Goal: Task Accomplishment & Management: Complete application form

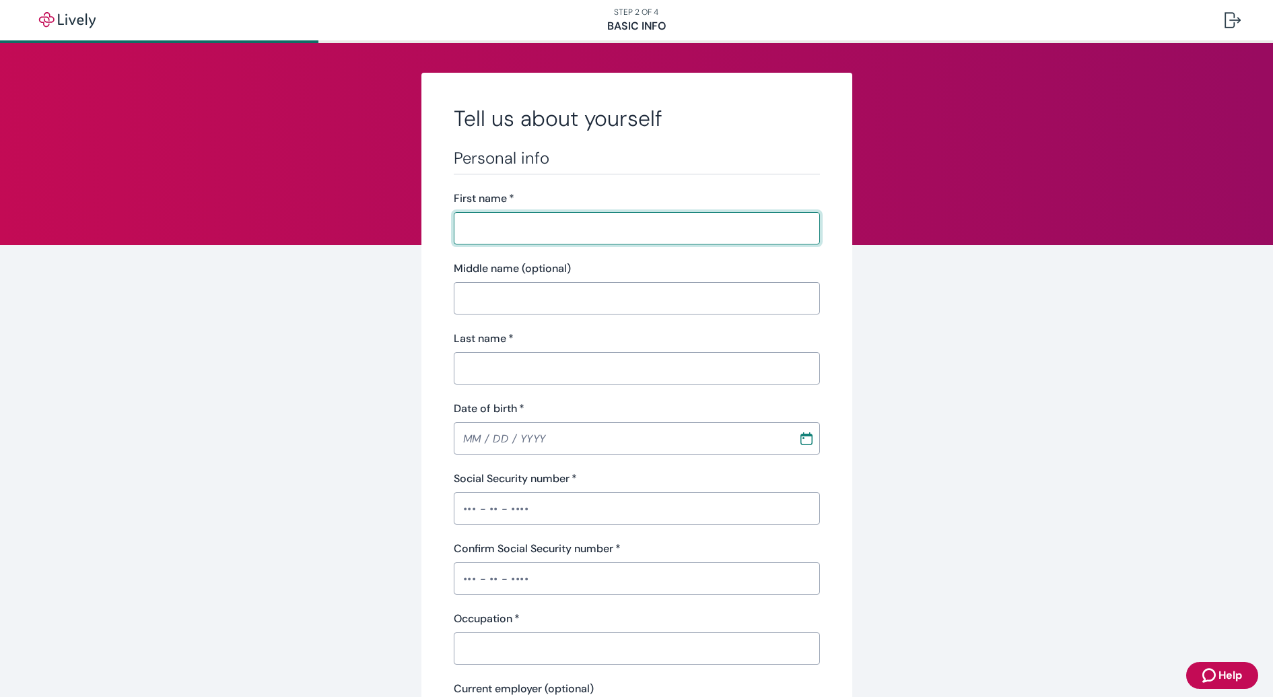
type input "[PERSON_NAME]"
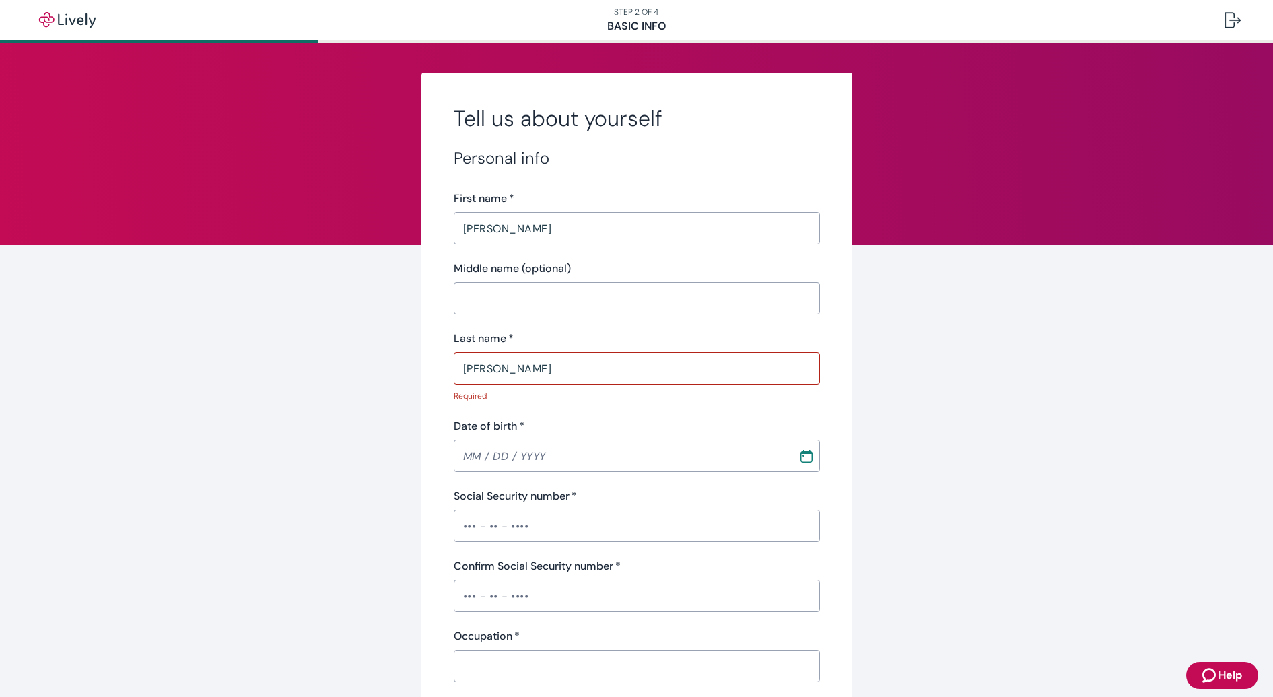
type input "MM / DD / YYYY"
type input "(720) 271-1034"
type input "5315 W 13th Ave"
type input "Lakewood"
type input "Colorado"
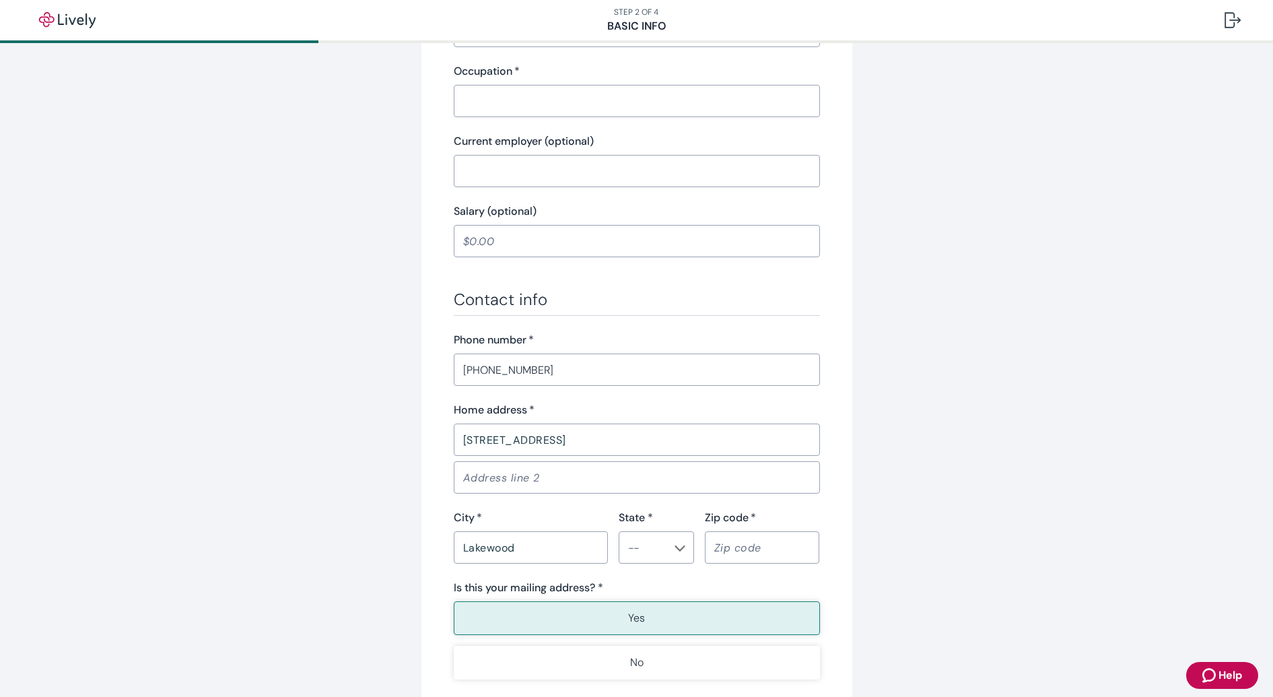
type input "80214"
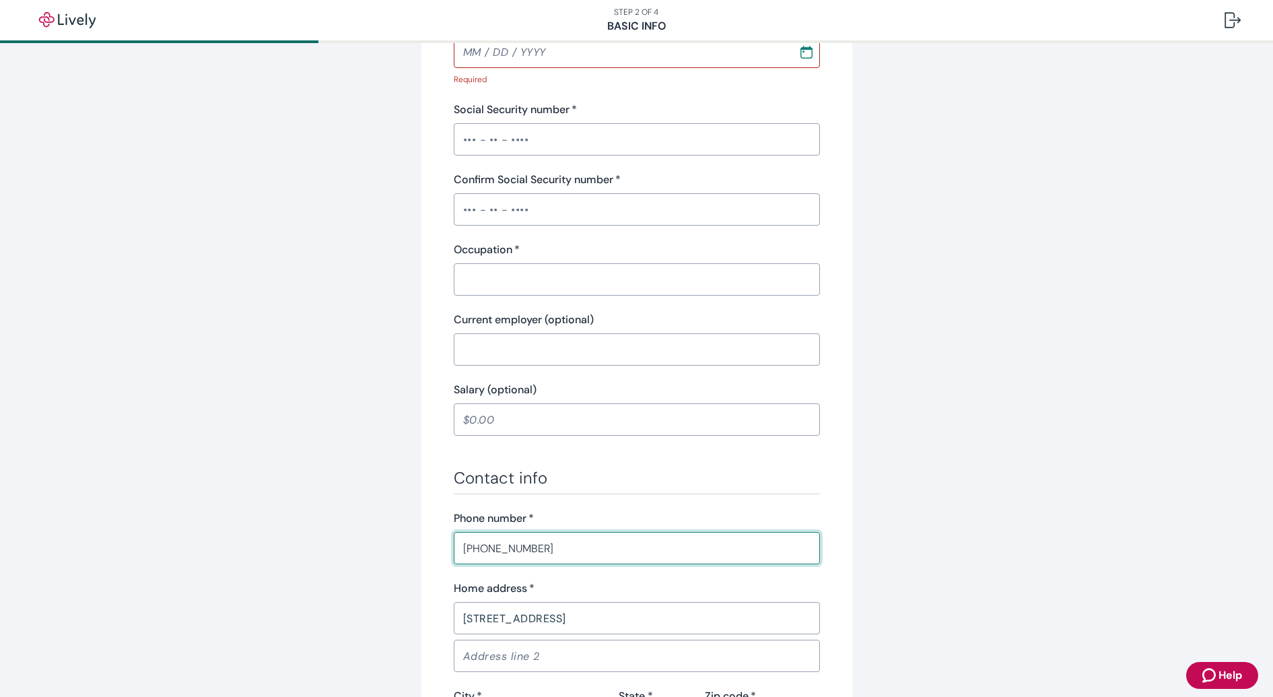
scroll to position [339, 0]
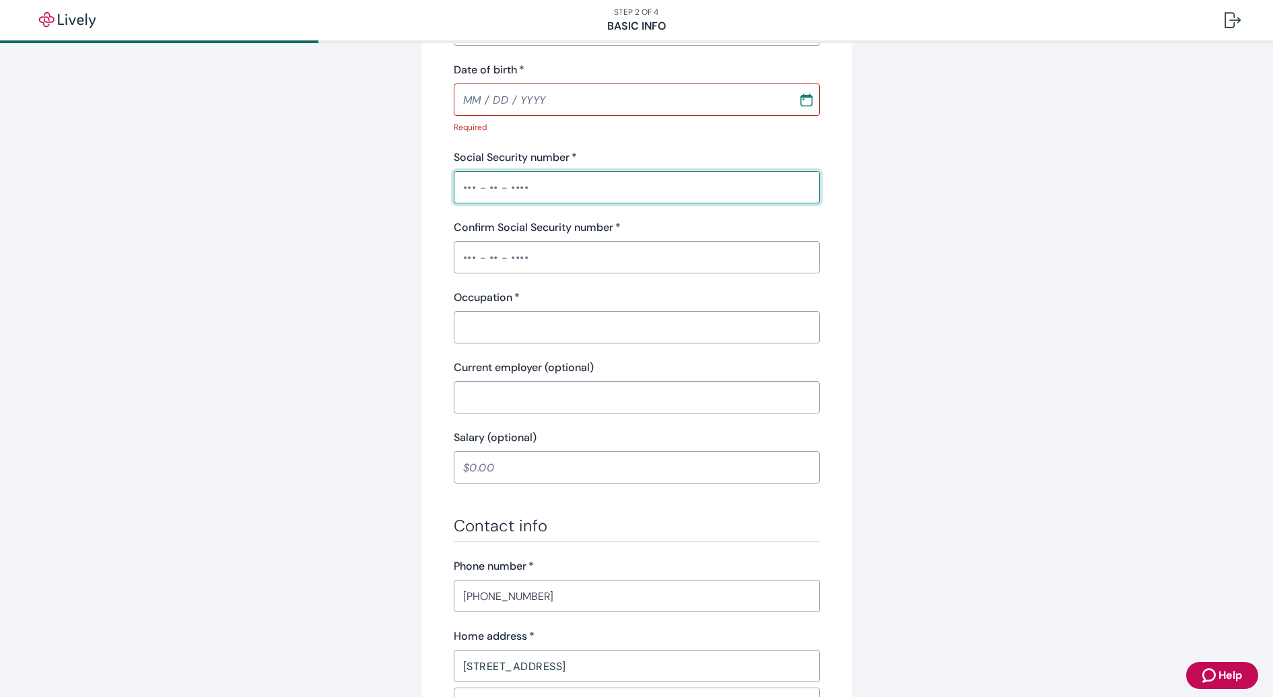
click at [608, 199] on input "Social Security number   *" at bounding box center [637, 187] width 366 height 27
type input "•••-••-3392"
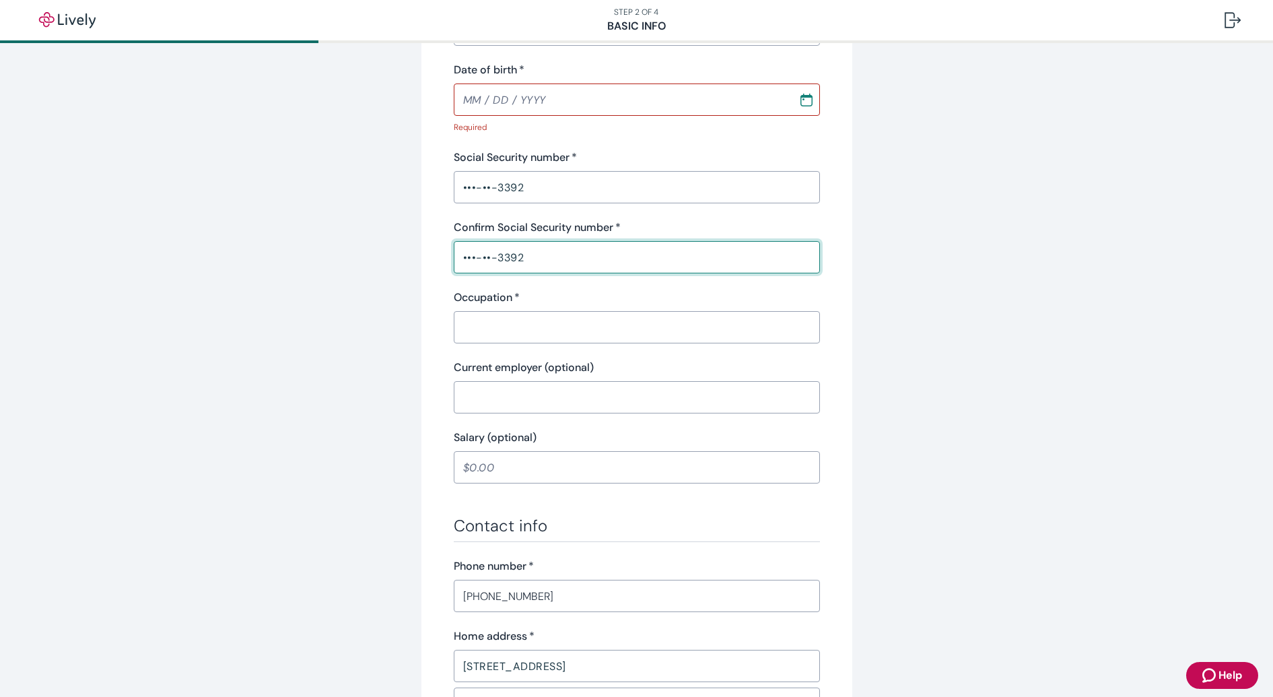
type input "•••-••-3392"
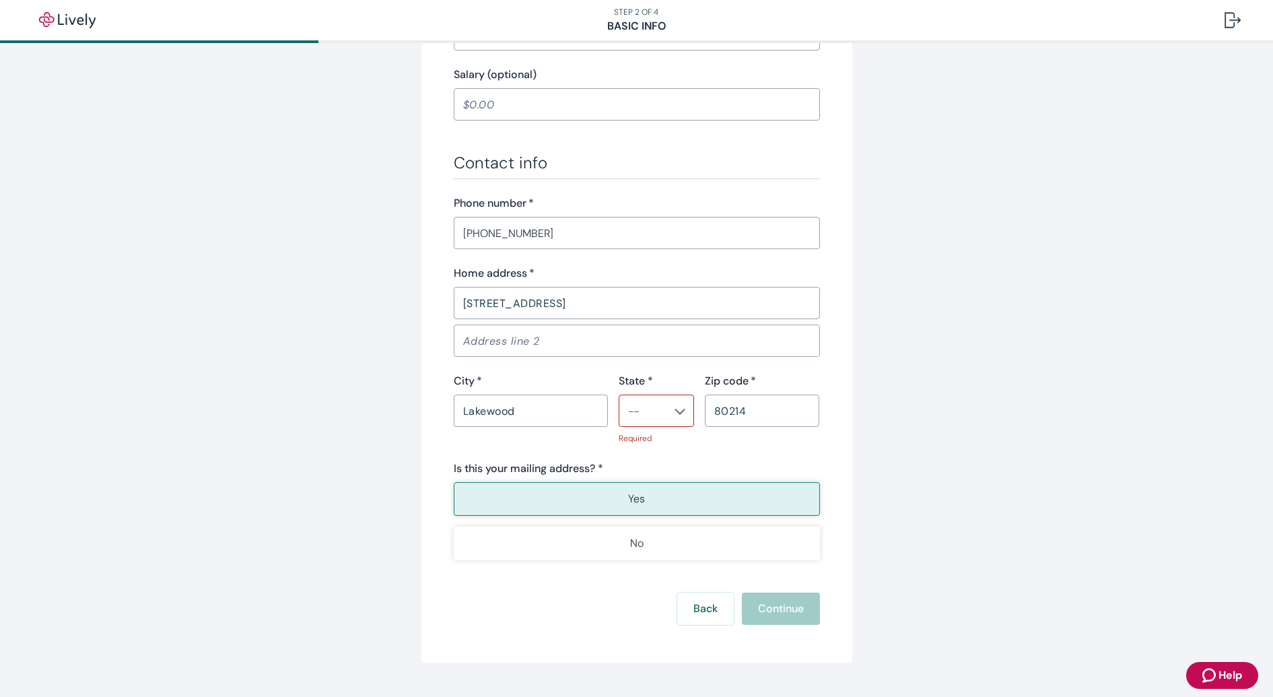
scroll to position [706, 0]
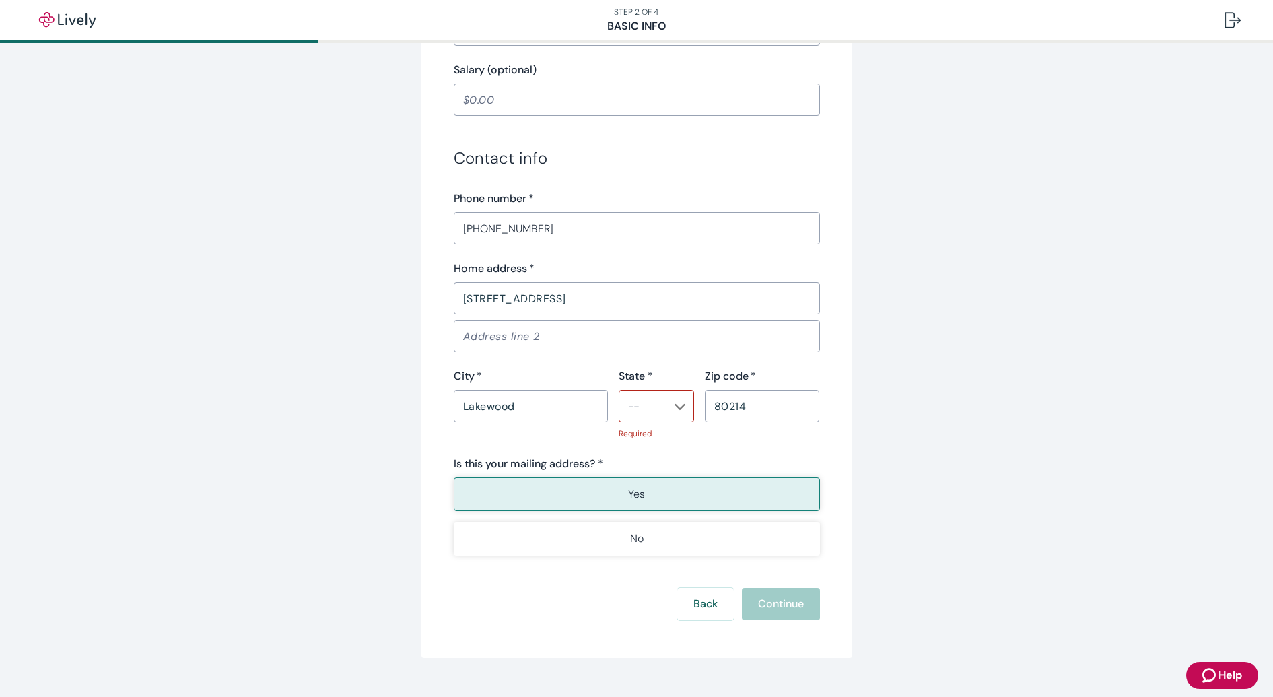
type input "Business Owner"
click at [648, 409] on input "State *" at bounding box center [645, 406] width 45 height 19
click at [638, 278] on li "CO" at bounding box center [650, 274] width 75 height 24
type input "CO"
click at [907, 388] on div "Tell us about yourself Personal info First name   * Evan ​ Middle name (optiona…" at bounding box center [637, 12] width 646 height 1291
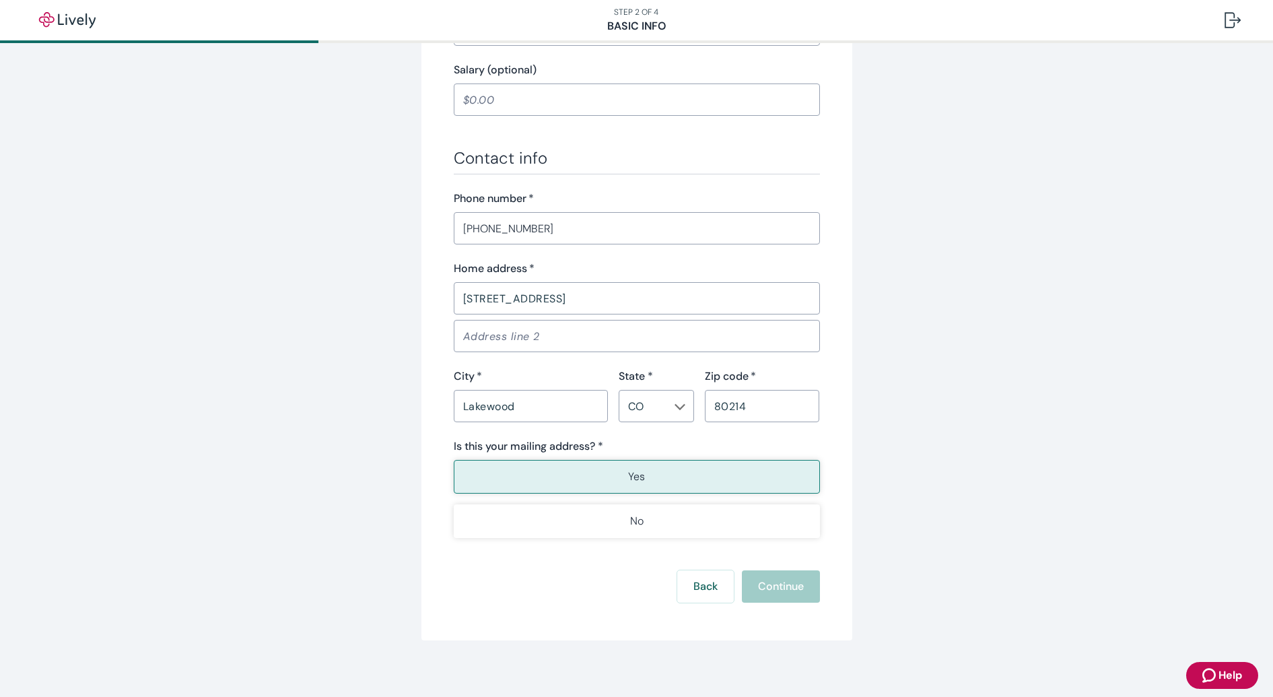
click at [630, 477] on p "Yes" at bounding box center [636, 477] width 17 height 16
click at [792, 584] on div "Back Continue" at bounding box center [637, 586] width 366 height 32
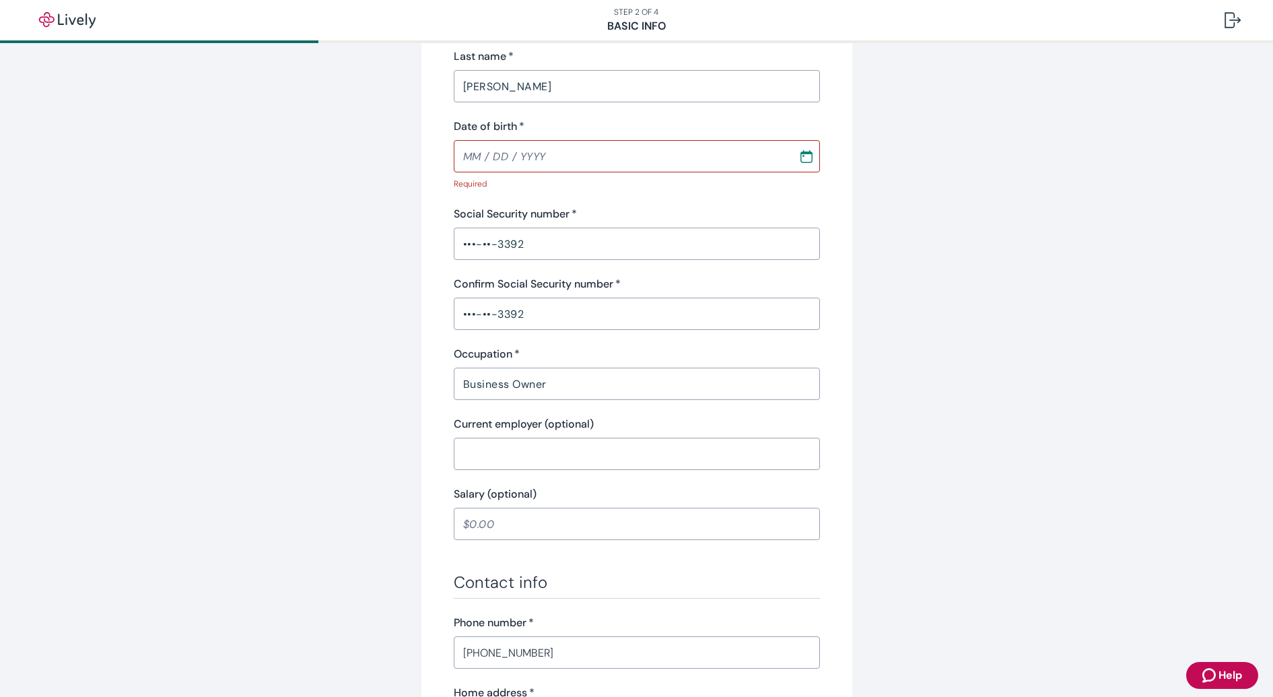
scroll to position [211, 0]
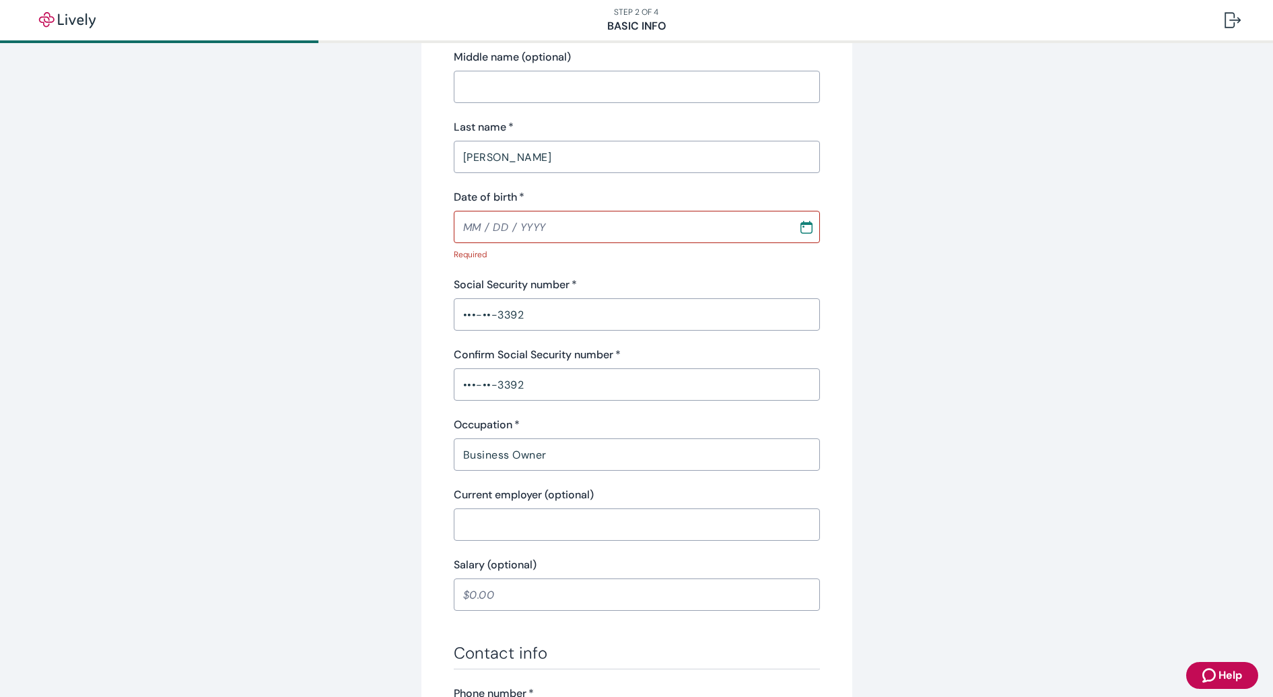
click at [927, 469] on div "Tell us about yourself Personal info First name   * Evan ​ Middle name (optiona…" at bounding box center [637, 498] width 646 height 1274
click at [612, 230] on input "Date of birth   *" at bounding box center [621, 226] width 335 height 27
click at [576, 230] on input "Date of birth   *" at bounding box center [621, 226] width 335 height 27
click at [802, 227] on icon "Calendar" at bounding box center [806, 226] width 13 height 13
click at [673, 259] on icon "calendar view is open, switch to year view" at bounding box center [664, 264] width 18 height 18
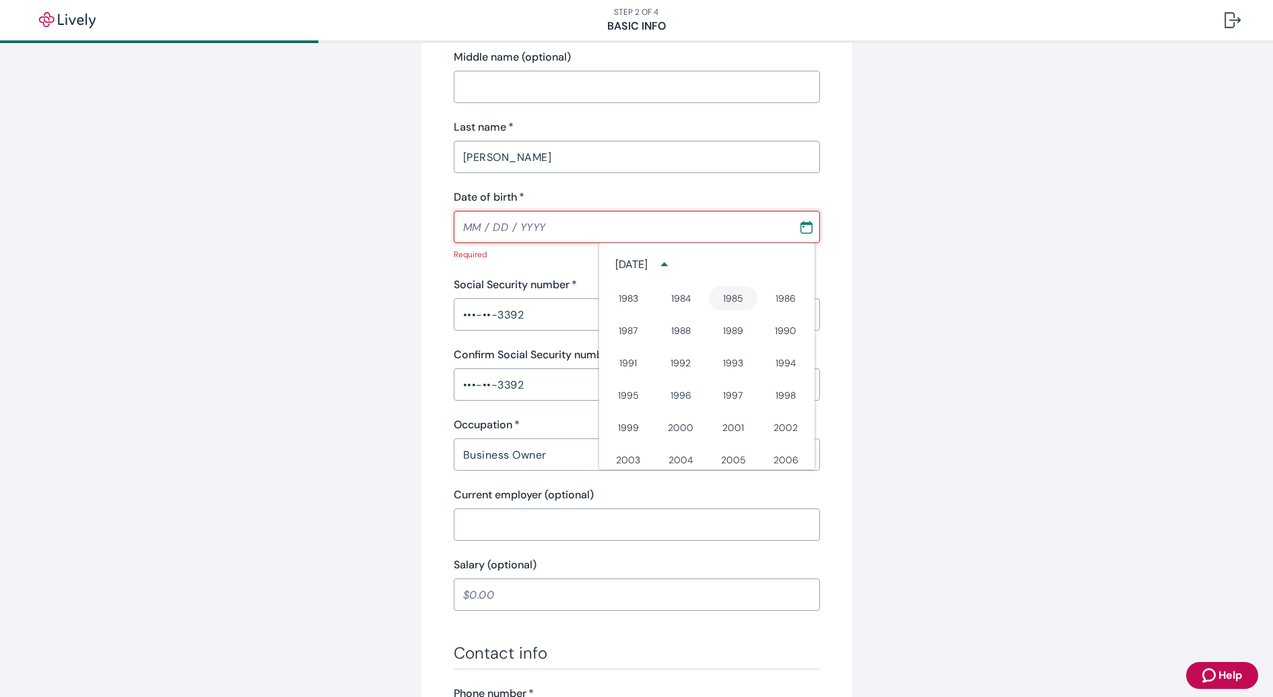
scroll to position [642, 0]
click at [766, 302] on button "1986" at bounding box center [785, 301] width 48 height 24
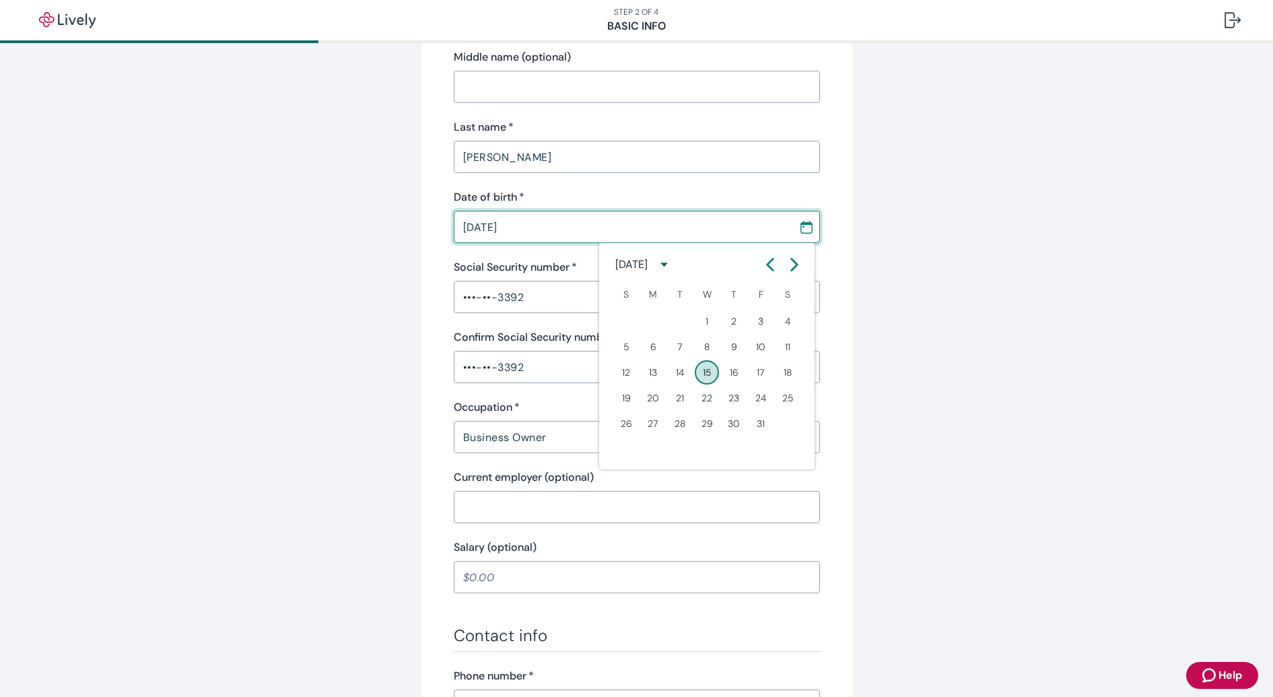
click at [763, 264] on button "Previous month" at bounding box center [770, 264] width 24 height 24
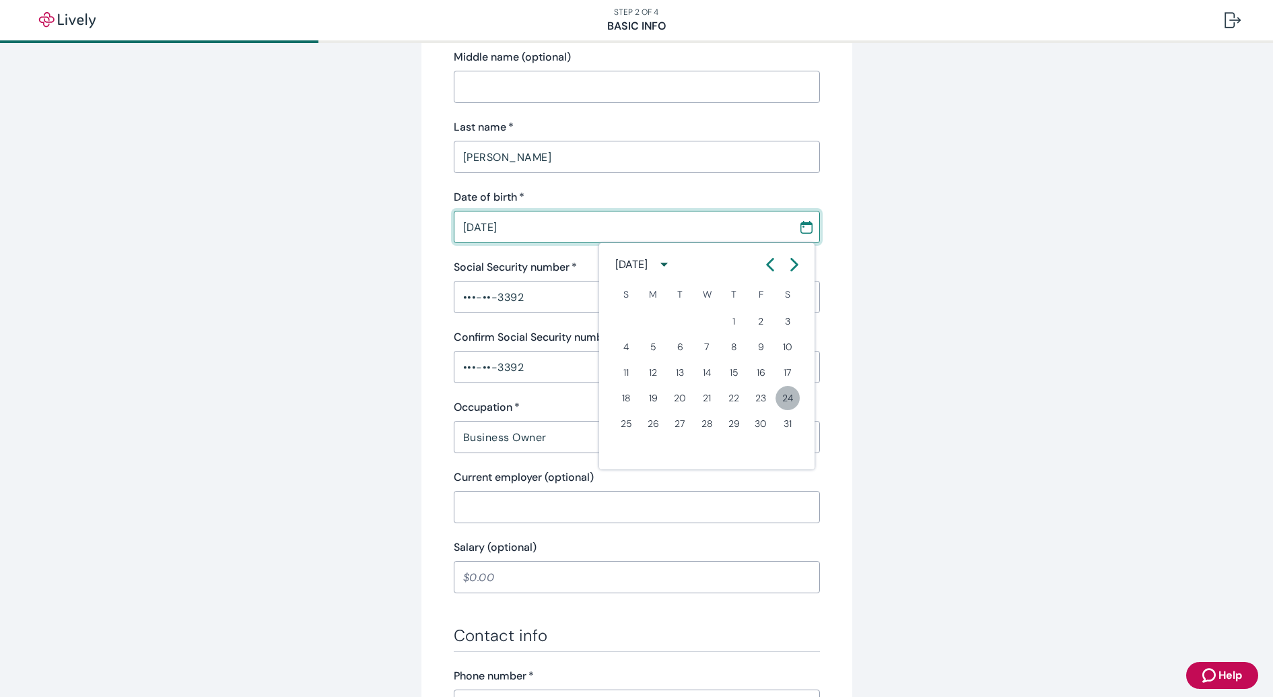
click at [794, 399] on button "24" at bounding box center [788, 398] width 24 height 24
type input "05 / 24 / 1986"
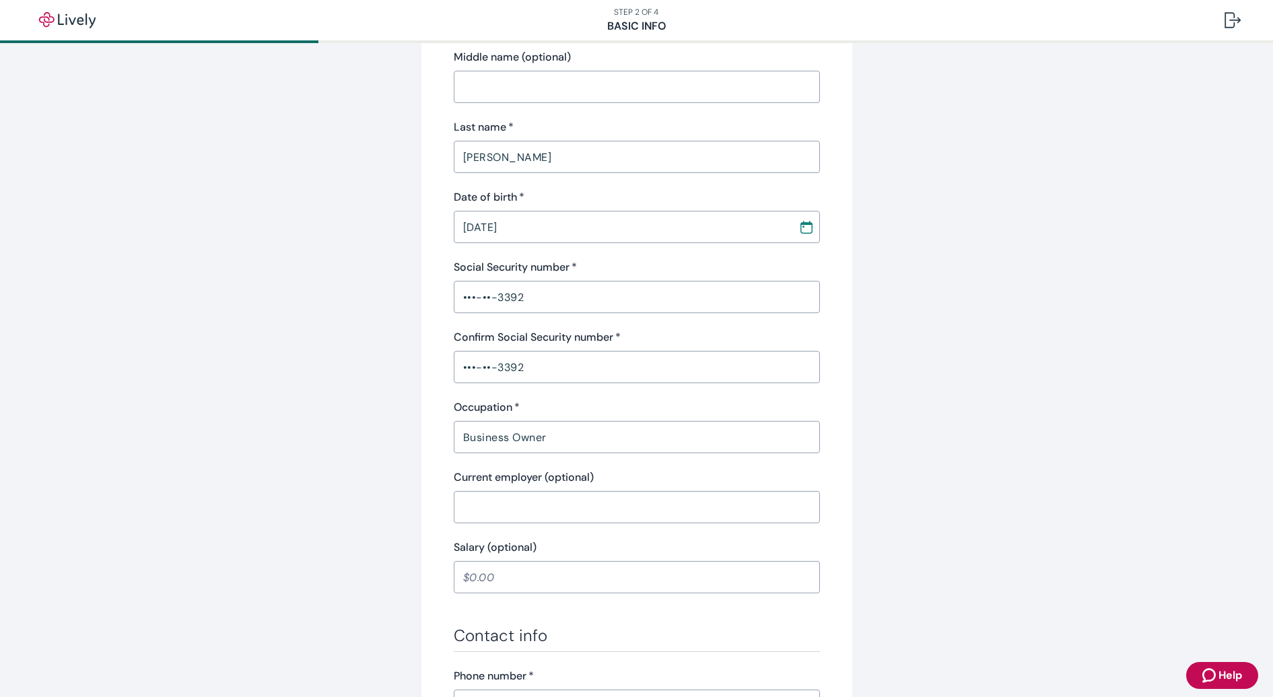
click at [918, 387] on div "Tell us about yourself Personal info First name   * Evan ​ Middle name (optiona…" at bounding box center [637, 489] width 646 height 1256
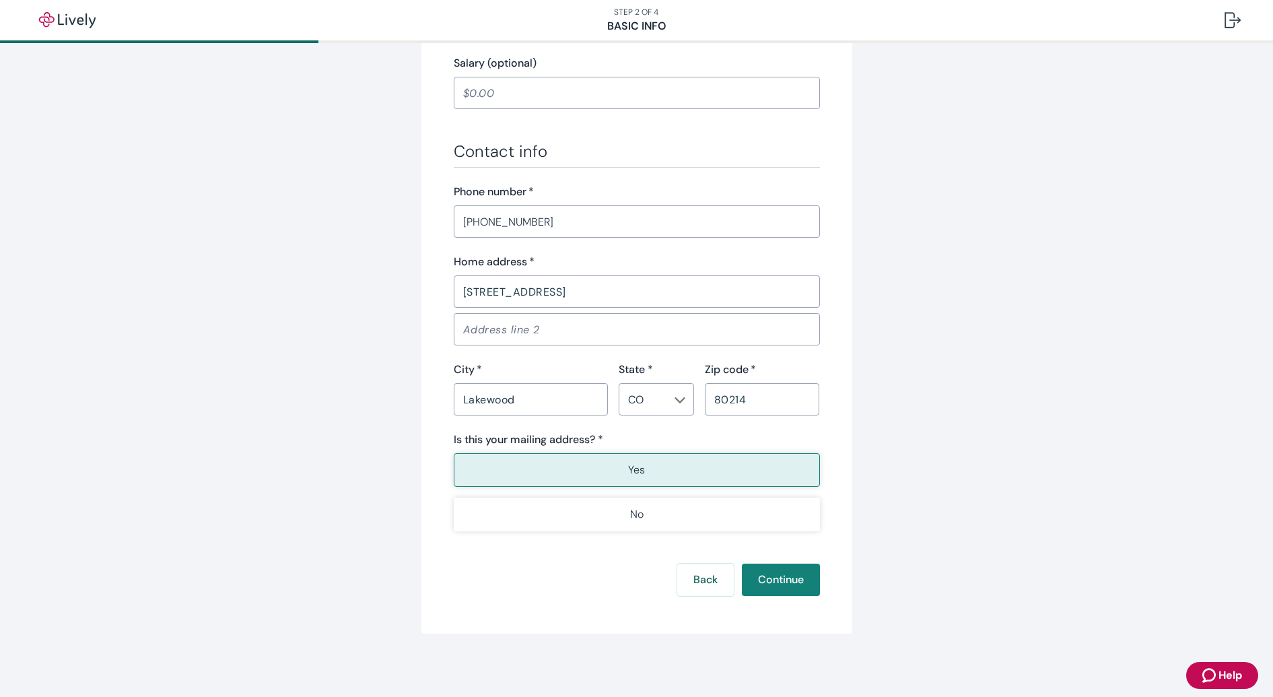
scroll to position [697, 0]
click at [788, 584] on button "Continue" at bounding box center [781, 578] width 78 height 32
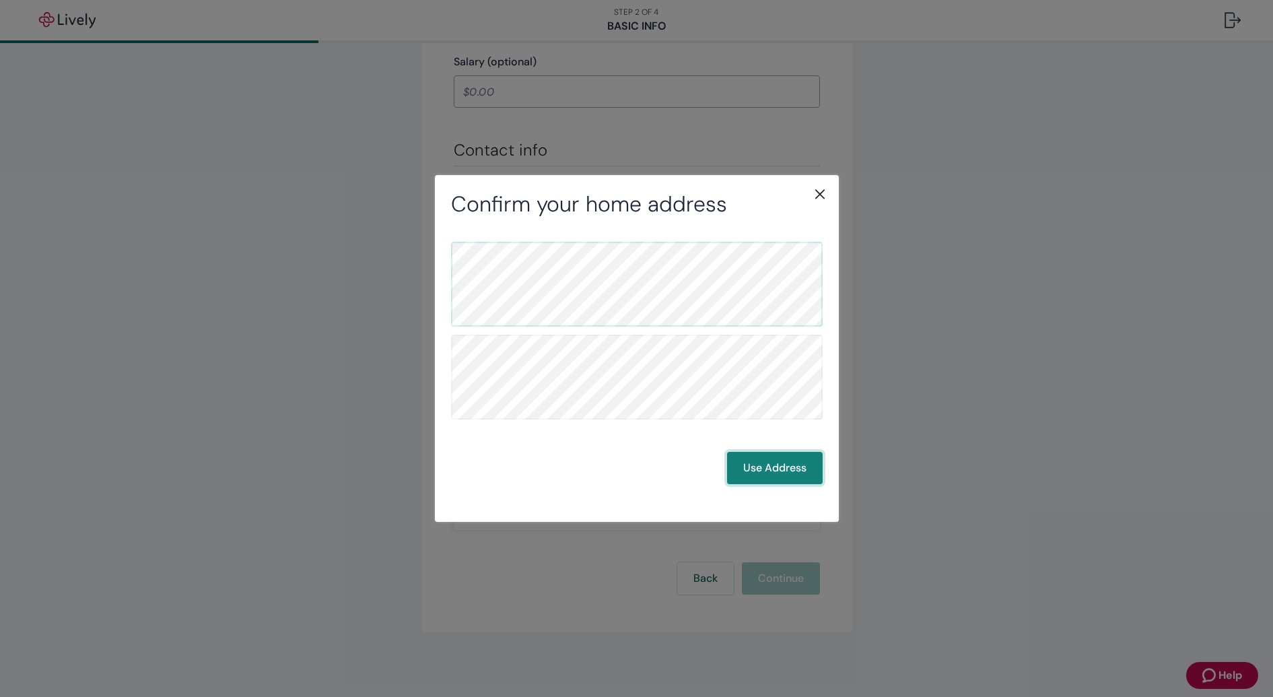
click at [785, 465] on button "Use Address" at bounding box center [775, 468] width 96 height 32
click at [757, 470] on button "Use Address" at bounding box center [775, 468] width 96 height 32
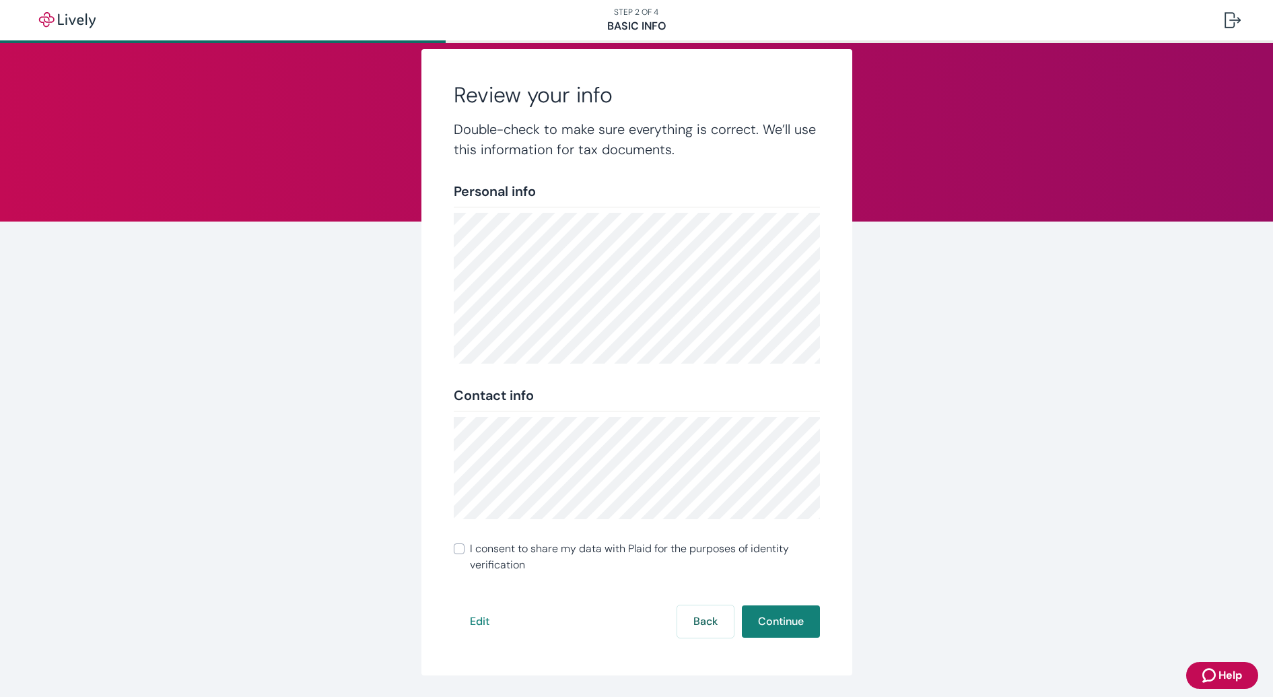
scroll to position [67, 0]
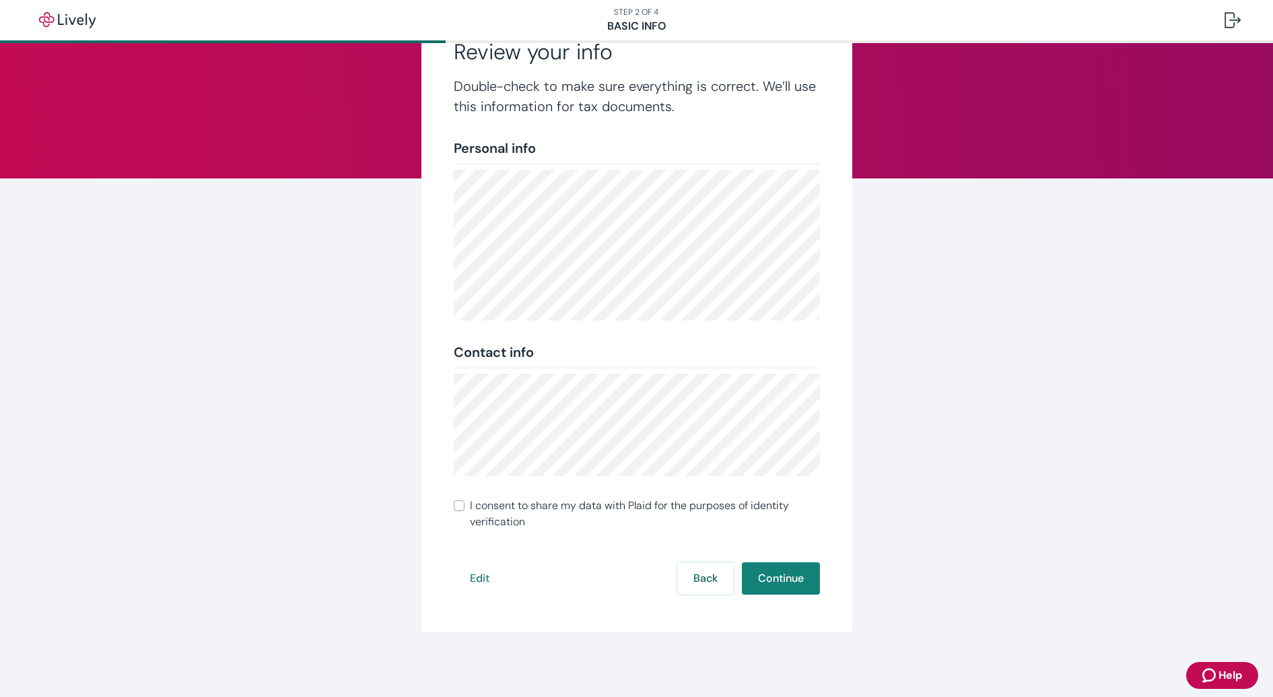
click at [483, 500] on span "I consent to share my data with Plaid for the purposes of identity verification" at bounding box center [645, 514] width 350 height 32
click at [465, 500] on input "I consent to share my data with Plaid for the purposes of identity verification" at bounding box center [459, 505] width 11 height 11
checkbox input "true"
click at [766, 574] on button "Continue" at bounding box center [781, 578] width 78 height 32
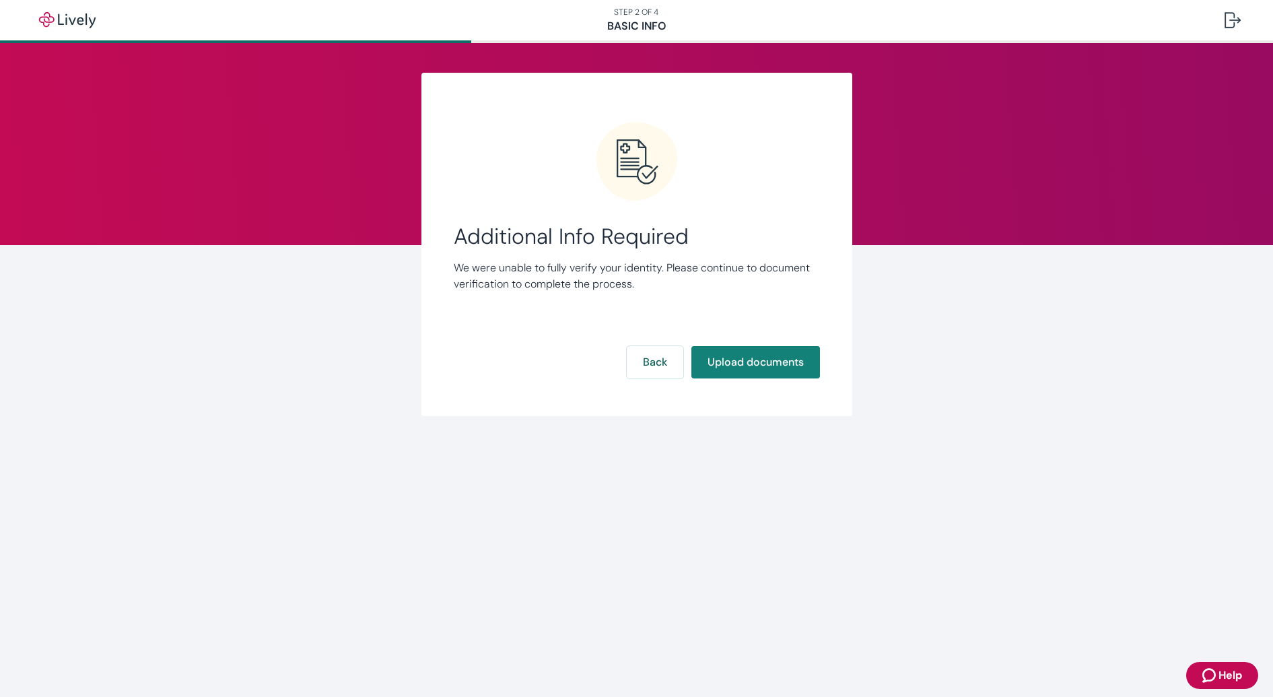
click at [918, 342] on div "Link Account Additional Info Required We were unable to fully verify your ident…" at bounding box center [637, 244] width 646 height 343
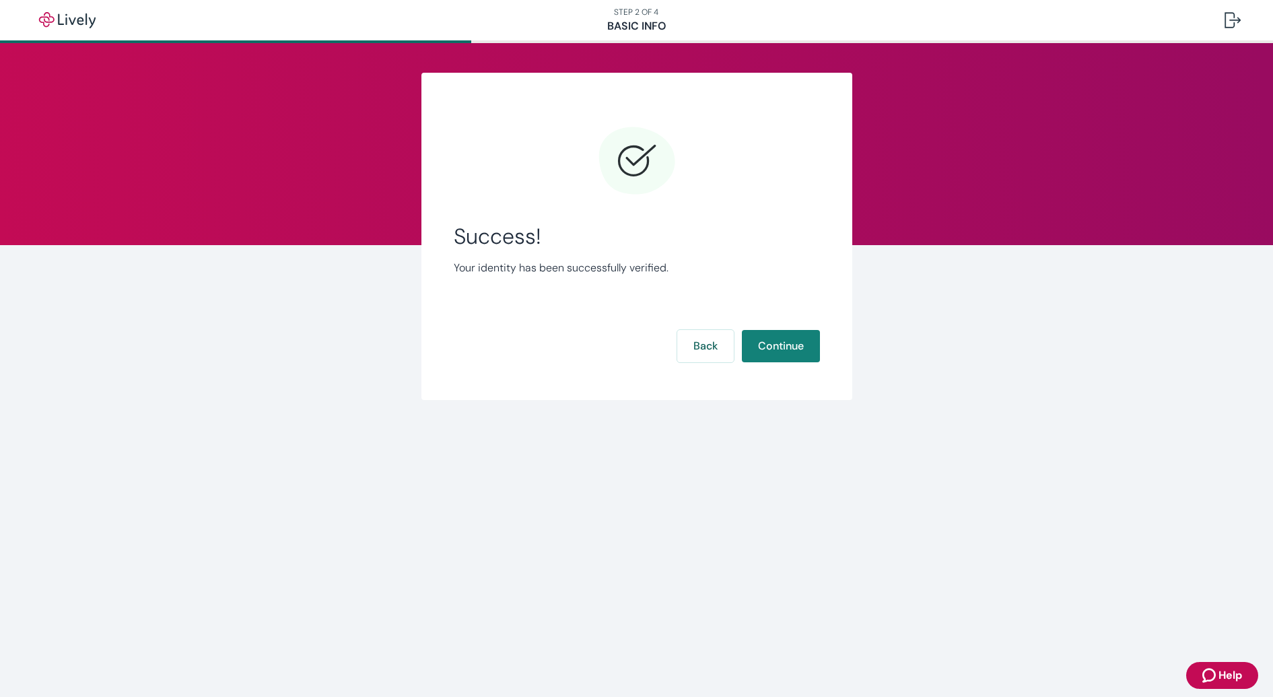
click at [968, 366] on div "Link Account Success! Your identity has been successfully verified. Back Contin…" at bounding box center [636, 253] width 1273 height 421
click at [940, 388] on div "Link Account Success! Your identity has been successfully verified. Back Contin…" at bounding box center [637, 236] width 646 height 327
click at [827, 320] on div "Link Account Success! Your identity has been successfully verified. Back Contin…" at bounding box center [636, 236] width 431 height 327
click at [804, 345] on button "Continue" at bounding box center [781, 346] width 78 height 32
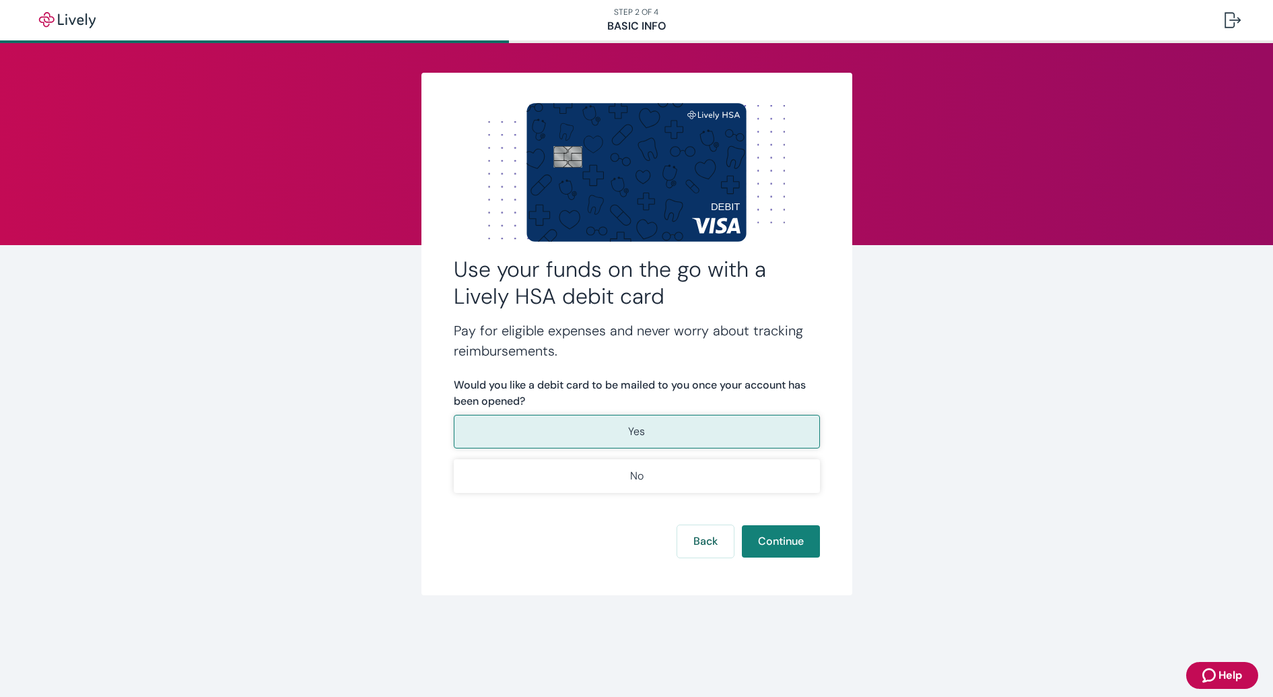
click at [1076, 339] on div "Use your funds on the go with a Lively HSA debit card Pay for eligible expenses…" at bounding box center [636, 351] width 1273 height 617
click at [993, 377] on div "Use your funds on the go with a Lively HSA debit card Pay for eligible expenses…" at bounding box center [636, 351] width 1273 height 617
click at [1025, 380] on div "Use your funds on the go with a Lively HSA debit card Pay for eligible expenses…" at bounding box center [636, 351] width 1273 height 617
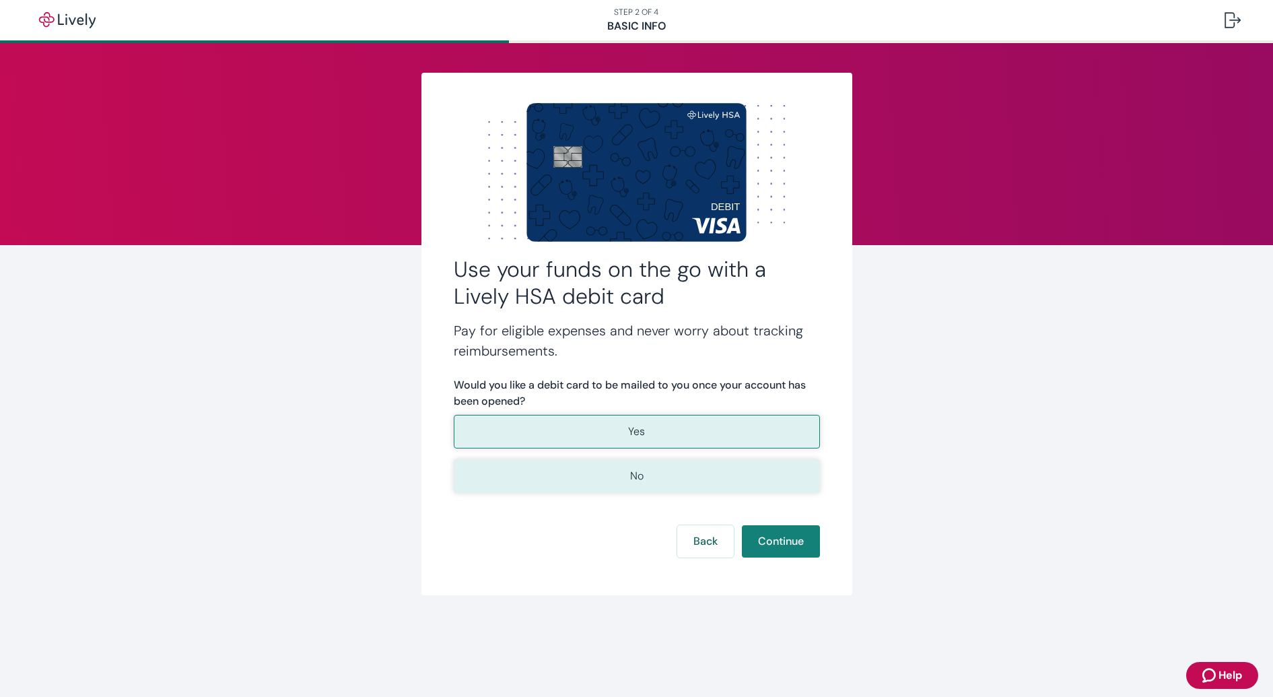
click at [781, 492] on button "No" at bounding box center [637, 476] width 366 height 34
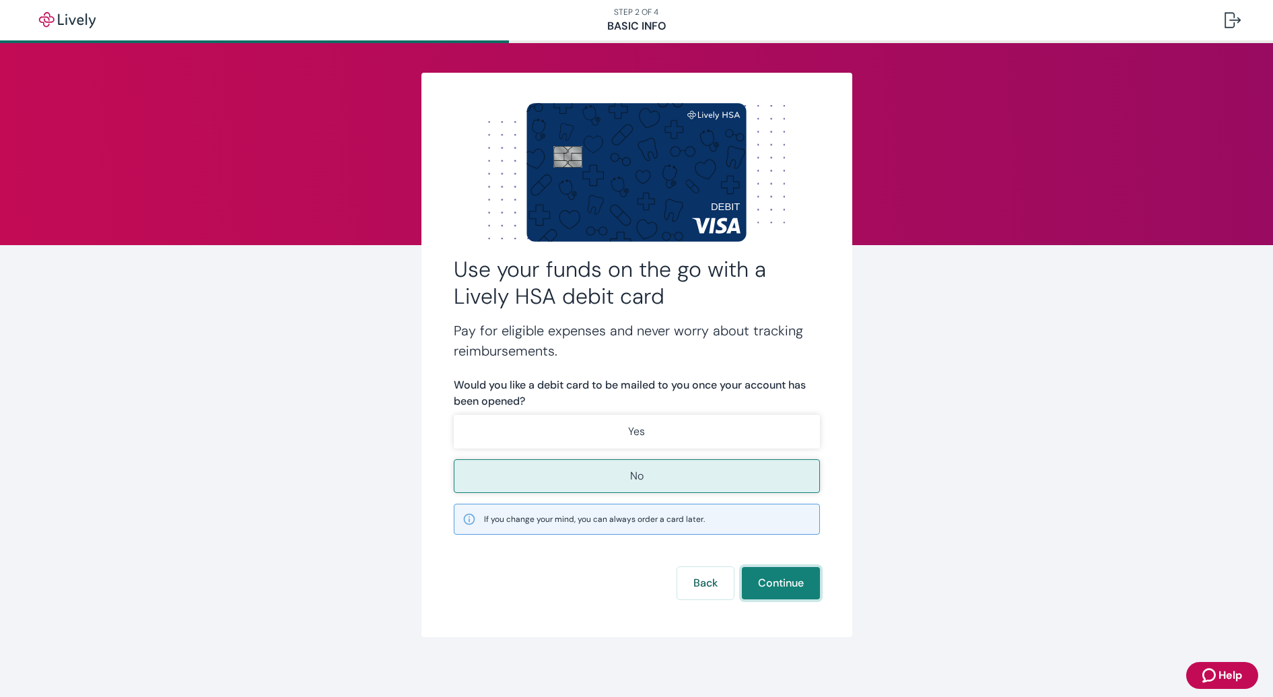
click at [802, 576] on button "Continue" at bounding box center [781, 583] width 78 height 32
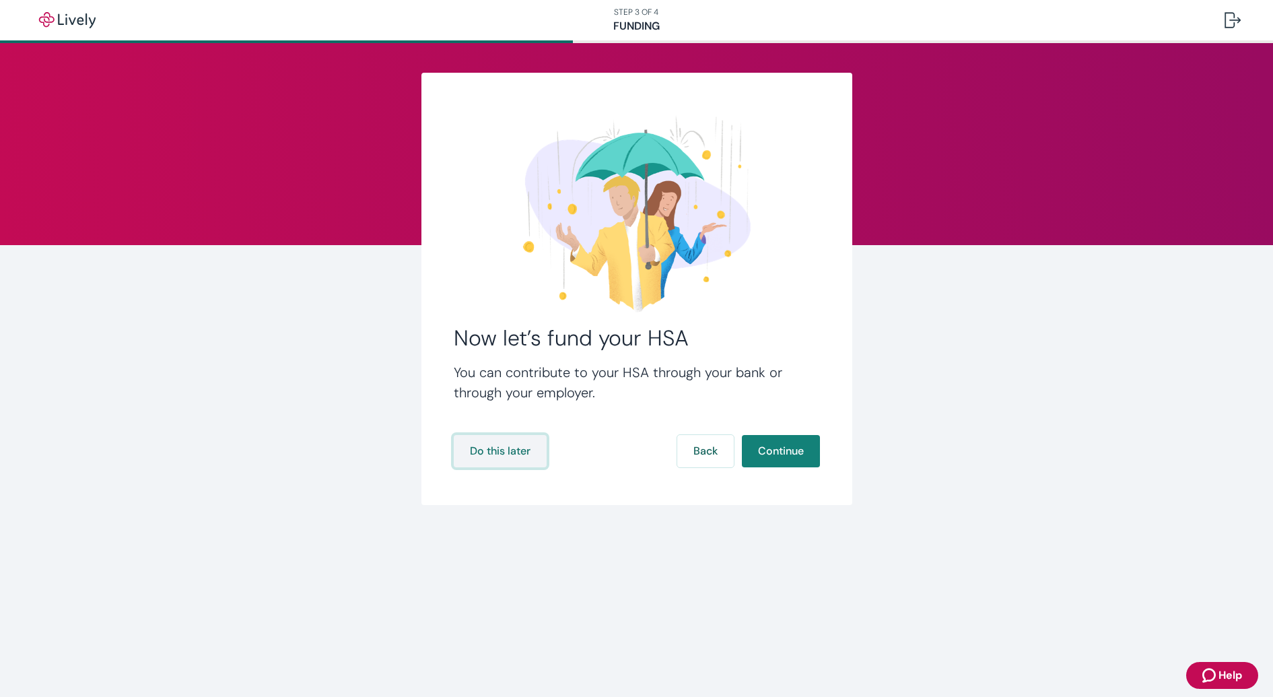
click at [498, 450] on button "Do this later" at bounding box center [500, 451] width 93 height 32
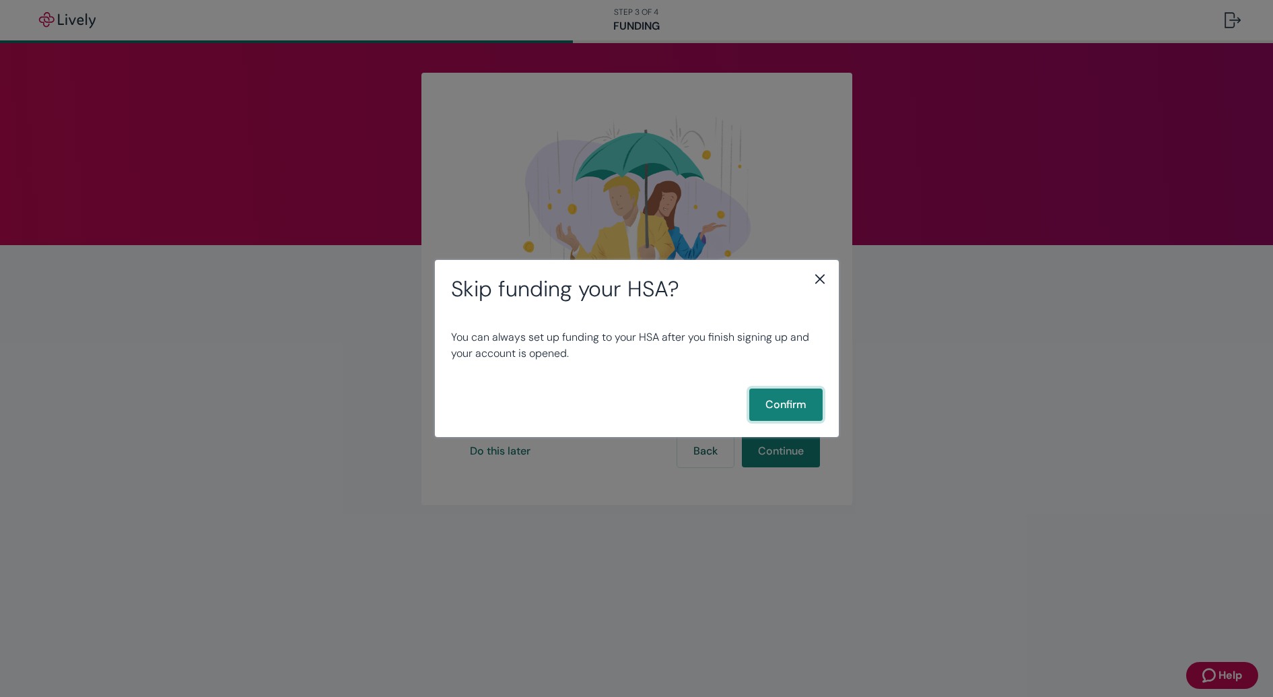
click at [771, 402] on button "Confirm" at bounding box center [785, 404] width 73 height 32
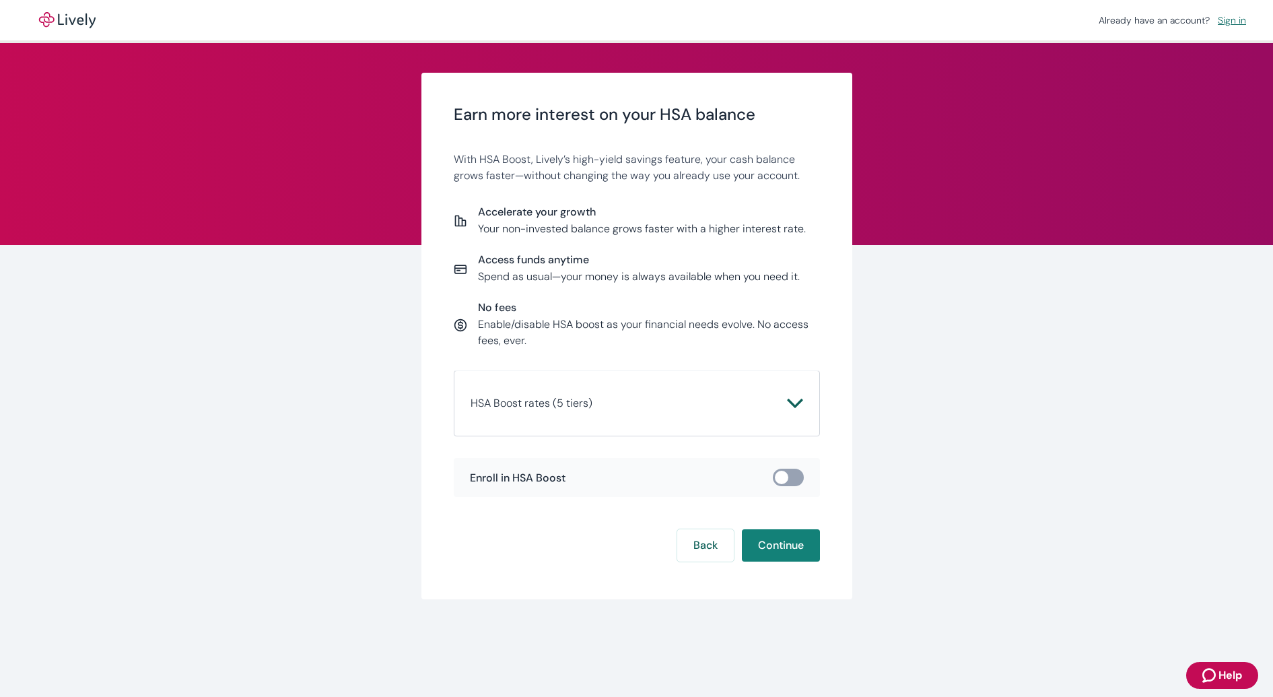
click at [916, 374] on div "Earn more interest on your HSA balance With HSA Boost, Lively’s high-yield savi…" at bounding box center [637, 336] width 646 height 526
click at [1231, 24] on link "Sign in" at bounding box center [1231, 20] width 39 height 18
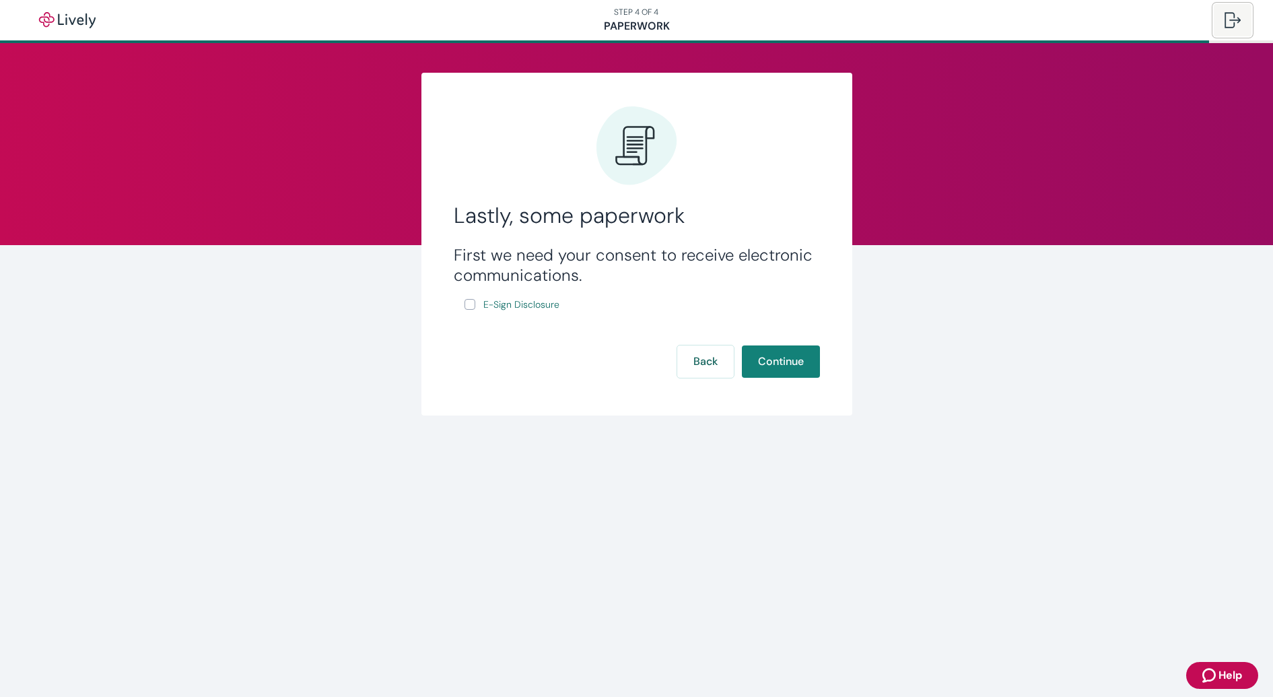
click at [1232, 15] on div at bounding box center [1233, 20] width 16 height 16
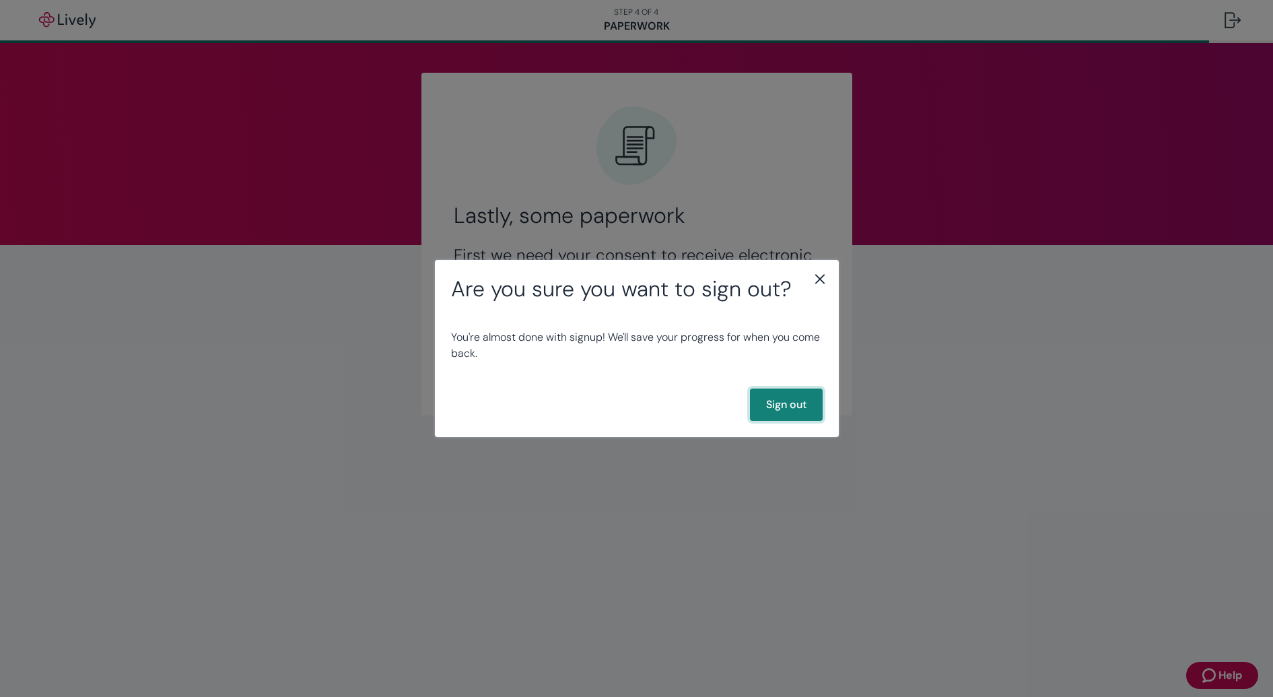
click at [804, 409] on button "Sign out" at bounding box center [786, 404] width 73 height 32
